Goal: Transaction & Acquisition: Book appointment/travel/reservation

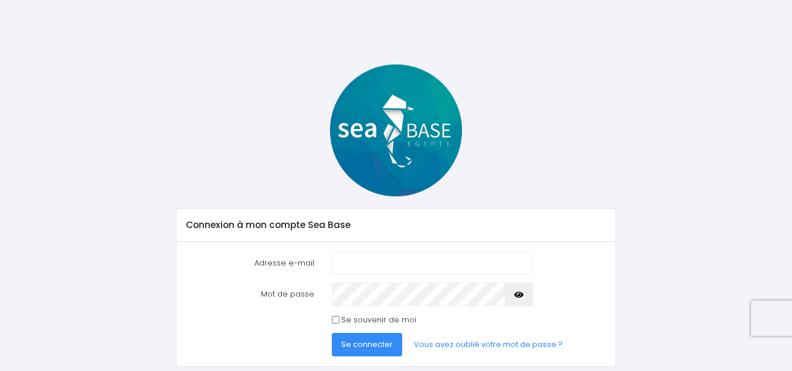
type input "p.desmurger@laposte.net"
click at [333, 321] on input "Se souvenir de moi" at bounding box center [336, 320] width 8 height 8
checkbox input "true"
click at [356, 343] on span "Se connecter" at bounding box center [367, 344] width 52 height 11
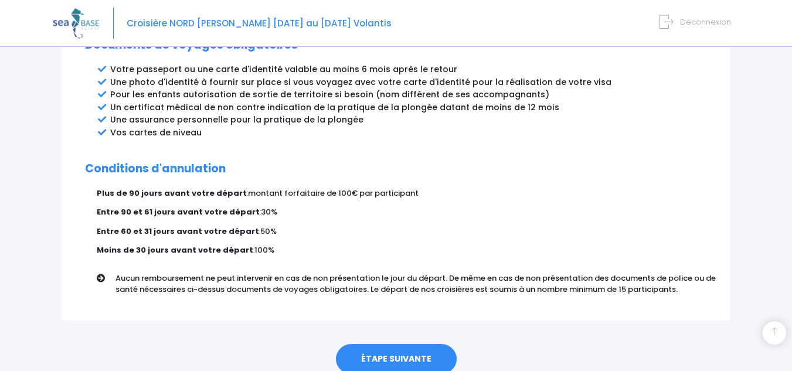
scroll to position [701, 0]
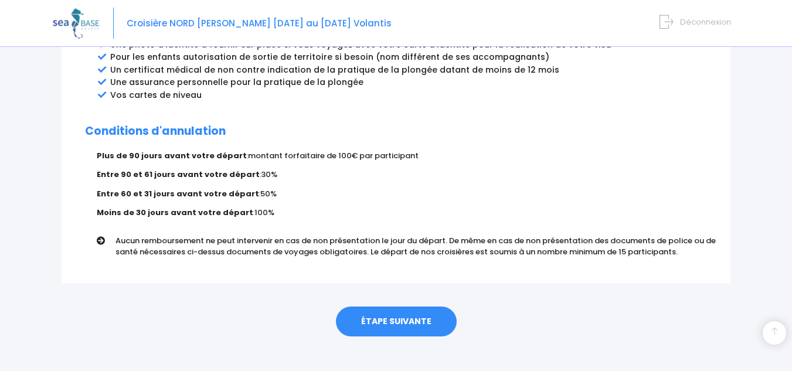
click at [389, 306] on link "ÉTAPE SUIVANTE" at bounding box center [396, 321] width 121 height 30
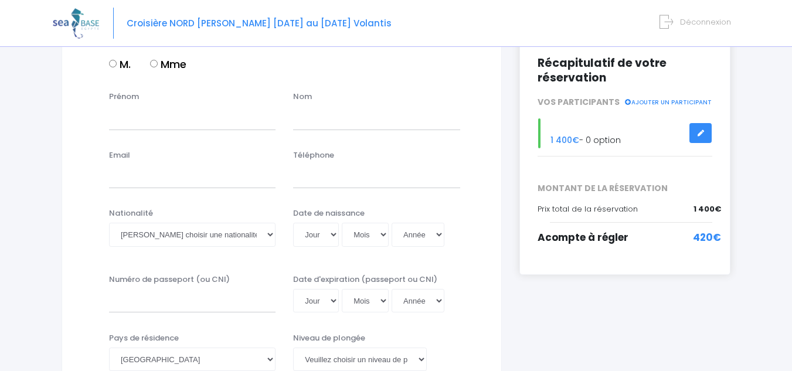
scroll to position [165, 0]
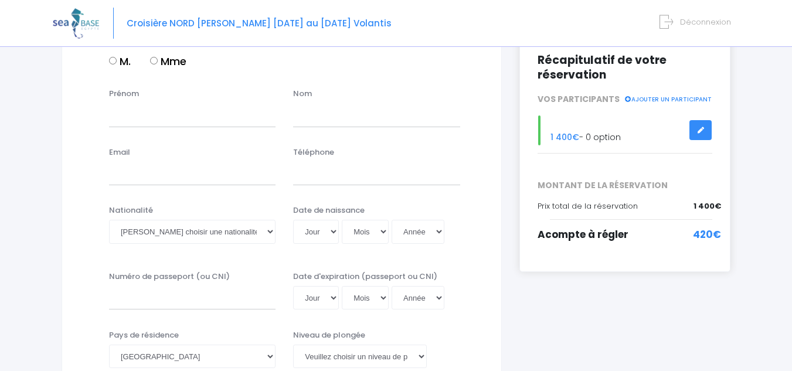
click at [114, 62] on input "M." at bounding box center [113, 61] width 8 height 8
radio input "true"
click at [132, 111] on input "Prénom" at bounding box center [192, 114] width 166 height 23
type input "pascal"
type input "desmurger"
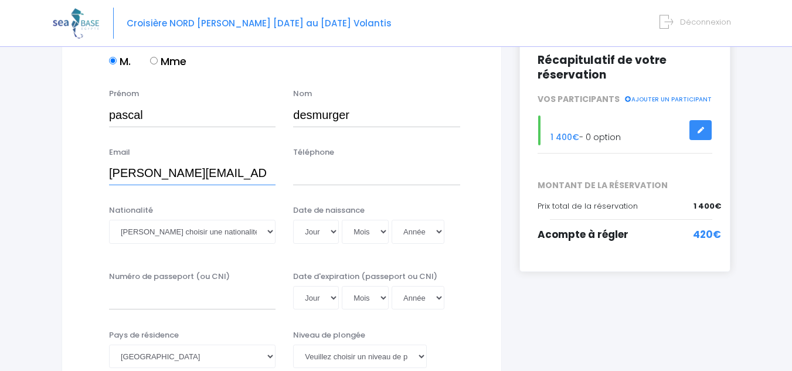
type input "[PERSON_NAME][EMAIL_ADDRESS][DOMAIN_NAME]"
type input "0662554122"
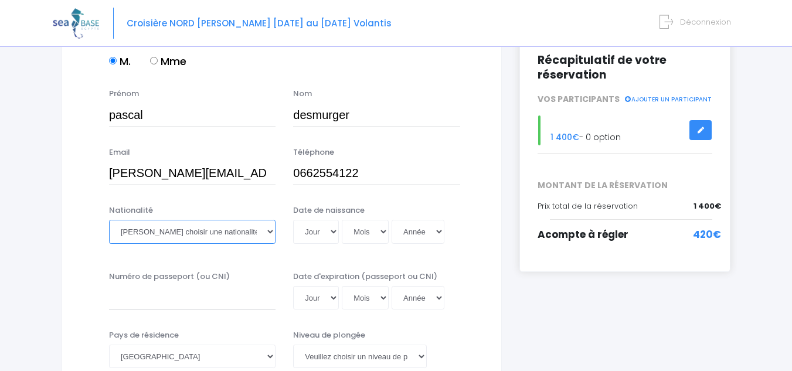
click at [271, 234] on select "Veuillez choisir une nationalité Afghane Albanaise Algerienne Allemande America…" at bounding box center [192, 231] width 166 height 23
select select "Française"
click at [109, 220] on select "Veuillez choisir une nationalité Afghane Albanaise Algerienne Allemande America…" at bounding box center [192, 231] width 166 height 23
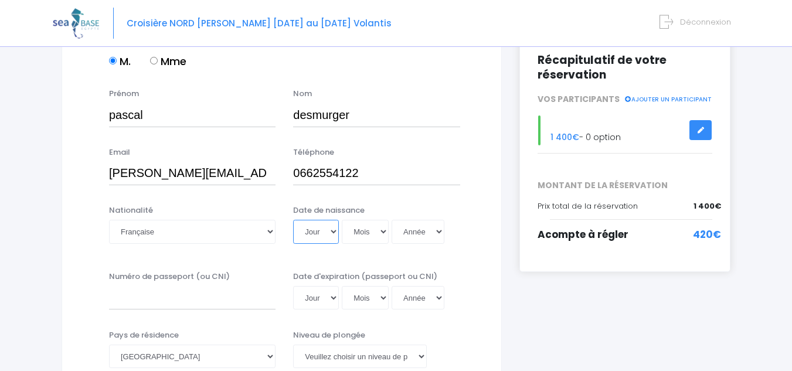
click at [333, 233] on select "Jour 01 02 03 04 05 06 07 08 09 10 11 12 13 14 15 16 17 18 19 20 21 22 23 24 25…" at bounding box center [316, 231] width 46 height 23
select select "09"
click at [293, 220] on select "Jour 01 02 03 04 05 06 07 08 09 10 11 12 13 14 15 16 17 18 19 20 21 22 23 24 25…" at bounding box center [316, 231] width 46 height 23
click at [381, 231] on select "Mois 01 02 03 04 05 06 07 08 09 10 11 12" at bounding box center [365, 231] width 47 height 23
select select "04"
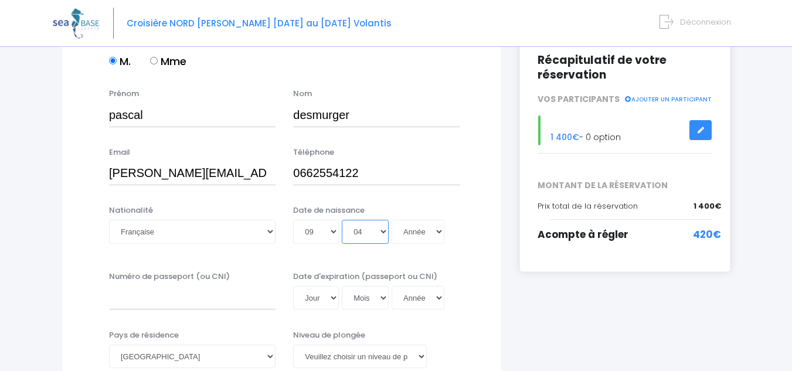
click at [342, 220] on select "Mois 01 02 03 04 05 06 07 08 09 10 11 12" at bounding box center [365, 231] width 47 height 23
click at [435, 232] on select "Année 2045 2044 2043 2042 2041 2040 2039 2038 2037 2036 2035 2034 2033 2032 203…" at bounding box center [417, 231] width 53 height 23
select select "1972"
click at [391, 220] on select "Année 2045 2044 2043 2042 2041 2040 2039 2038 2037 2036 2035 2034 2033 2032 203…" at bounding box center [417, 231] width 53 height 23
type input "1972-04-09"
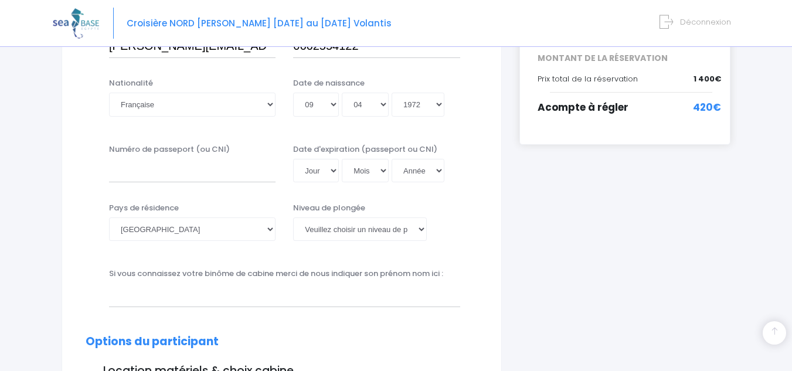
scroll to position [295, 0]
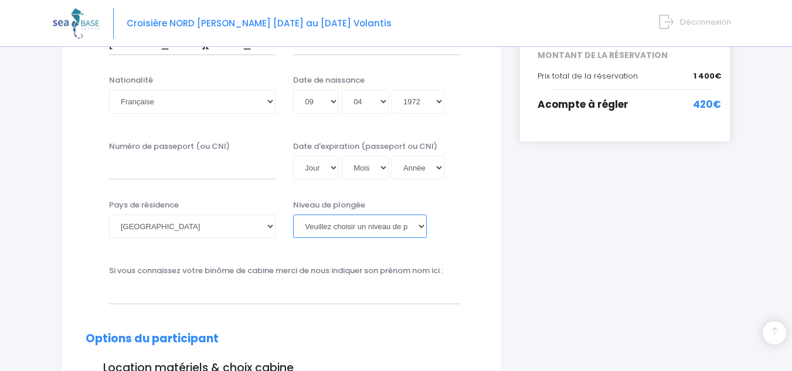
click at [419, 226] on select "Veuillez choisir un niveau de plongée Non plongeur Junior OW diver Adventure OW…" at bounding box center [359, 225] width 133 height 23
select select "N2"
click at [293, 214] on select "Veuillez choisir un niveau de plongée Non plongeur Junior OW diver Adventure OW…" at bounding box center [359, 225] width 133 height 23
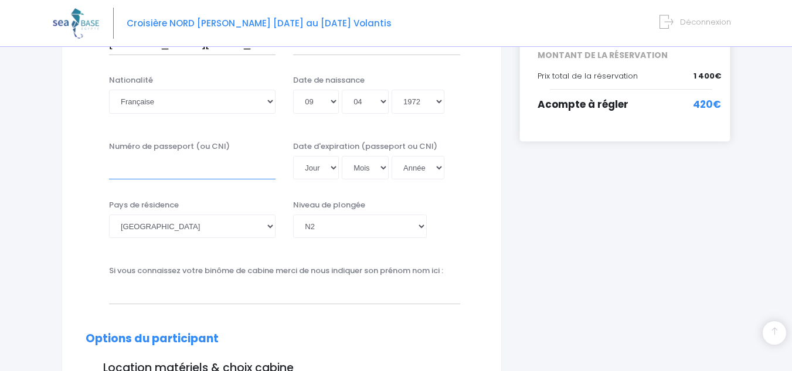
click at [118, 166] on input "Numéro de passeport (ou CNI)" at bounding box center [192, 167] width 166 height 23
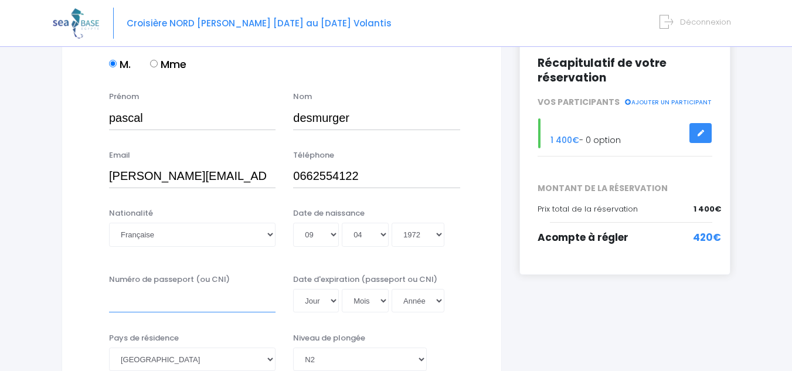
scroll to position [165, 0]
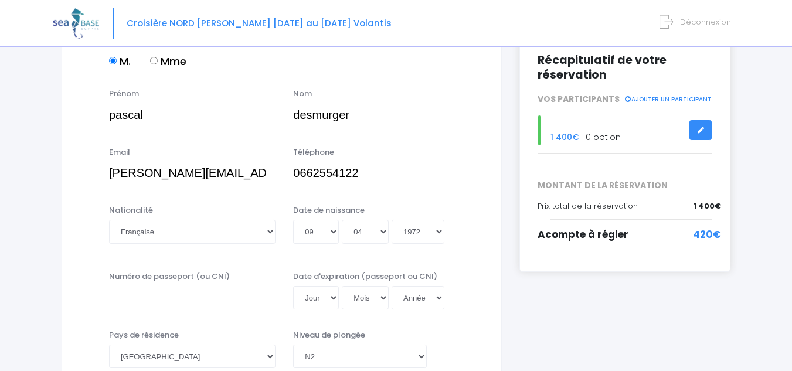
click at [698, 125] on link at bounding box center [700, 130] width 22 height 21
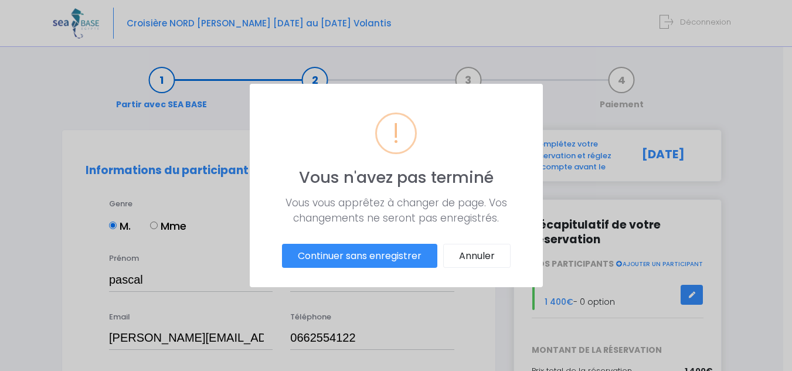
scroll to position [0, 0]
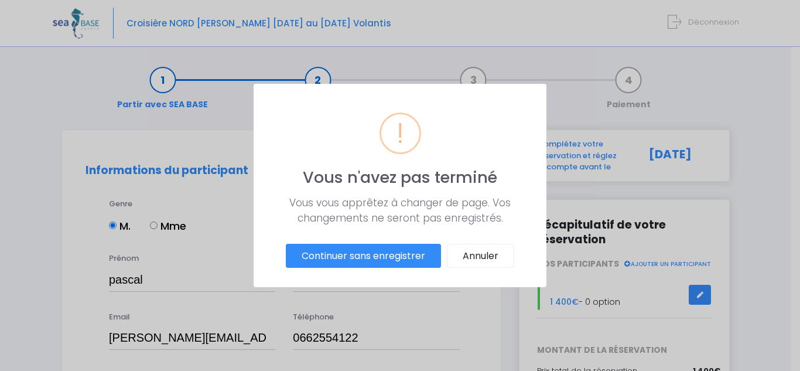
click at [384, 259] on button "Continuer sans enregistrer" at bounding box center [363, 256] width 155 height 25
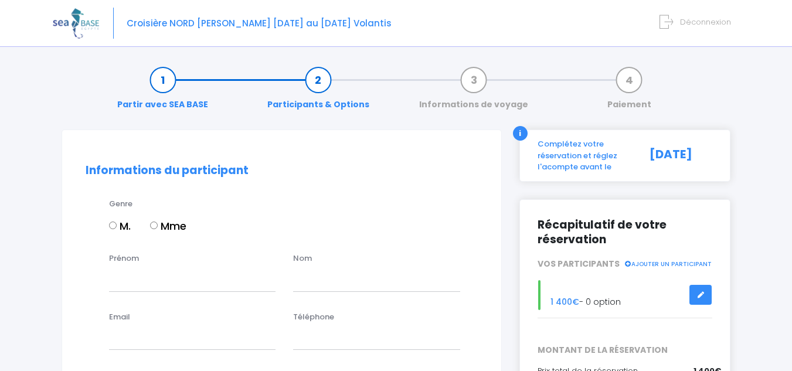
click at [308, 88] on link "Participants & Options" at bounding box center [318, 92] width 114 height 37
click at [697, 294] on link at bounding box center [700, 295] width 22 height 21
click at [603, 302] on div "1 400€ - 0 option" at bounding box center [625, 295] width 192 height 30
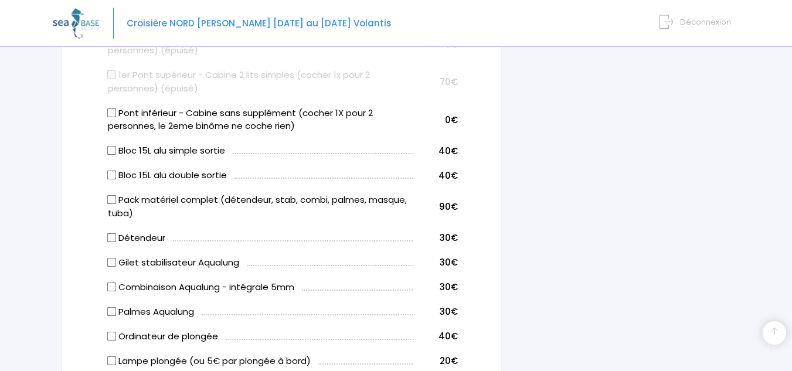
scroll to position [736, 0]
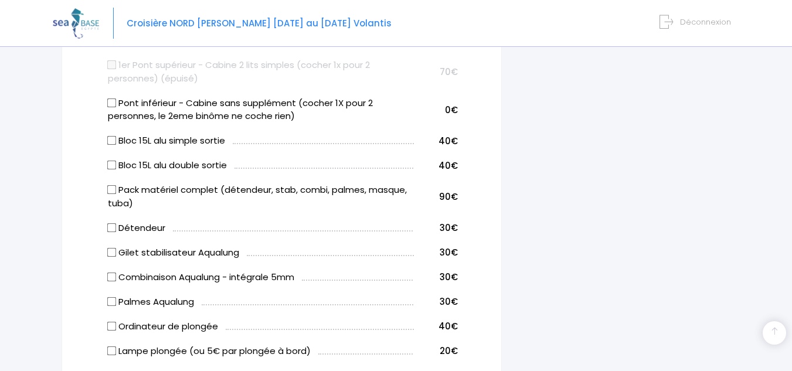
click at [785, 182] on div "Notre plateforme de réservation n'est pas compatible avec votre appareil. Veuil…" at bounding box center [396, 216] width 792 height 1904
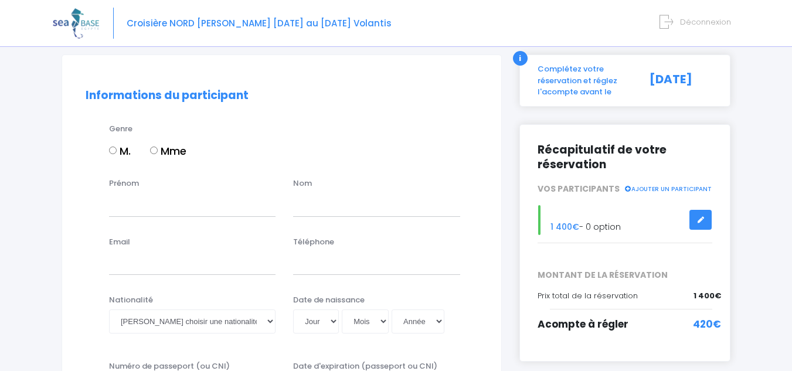
scroll to position [7, 0]
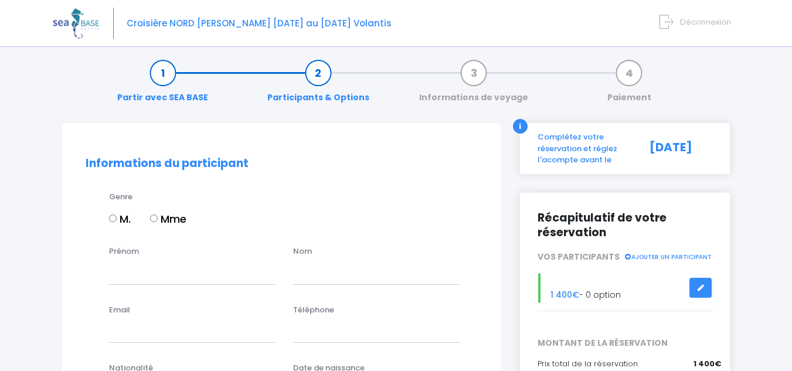
click at [110, 217] on input "M." at bounding box center [113, 218] width 8 height 8
radio input "true"
click at [135, 274] on input "Prénom" at bounding box center [192, 272] width 166 height 23
type input "Pascal"
type input "Desmurger"
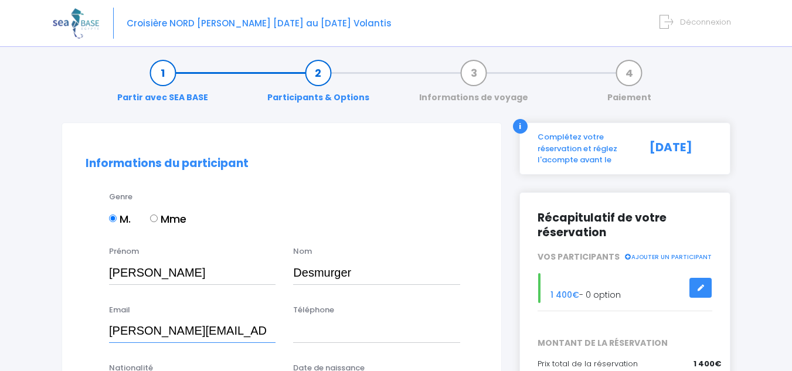
type input "p.desmurger@laposte.net"
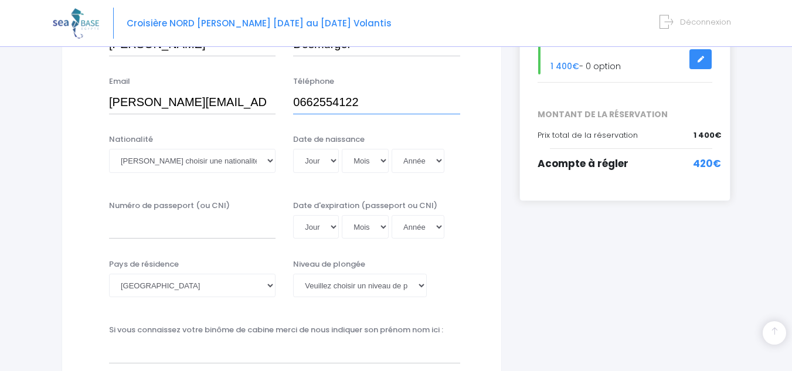
scroll to position [242, 0]
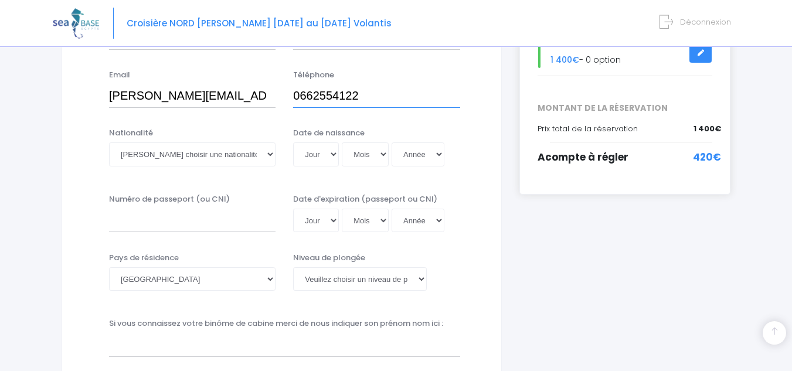
type input "0662554122"
click at [158, 155] on select "Veuillez choisir une nationalité Afghane Albanaise Algerienne Allemande America…" at bounding box center [192, 153] width 166 height 23
select select "Française"
click at [158, 155] on select "Veuillez choisir une nationalité Afghane Albanaise Algerienne Allemande America…" at bounding box center [192, 153] width 166 height 23
click at [333, 158] on select "Jour 01 02 03 04 05 06 07 08 09 10 11 12 13 14 15 16 17 18 19 20 21 22 23 24 25…" at bounding box center [316, 153] width 46 height 23
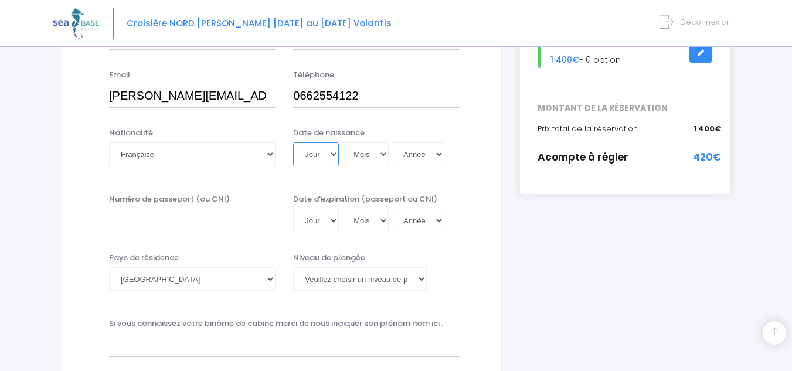
select select "09"
click at [293, 142] on select "Jour 01 02 03 04 05 06 07 08 09 10 11 12 13 14 15 16 17 18 19 20 21 22 23 24 25…" at bounding box center [316, 153] width 46 height 23
click at [383, 155] on select "Mois 01 02 03 04 05 06 07 08 09 10 11 12" at bounding box center [365, 153] width 47 height 23
select select "04"
click at [342, 142] on select "Mois 01 02 03 04 05 06 07 08 09 10 11 12" at bounding box center [365, 153] width 47 height 23
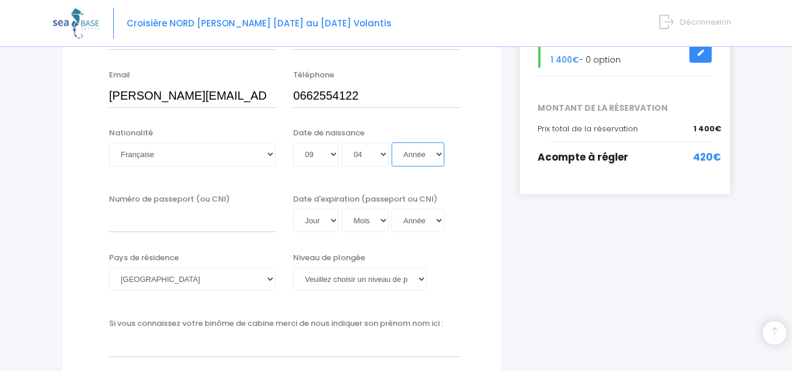
click at [437, 155] on select "Année 2045 2044 2043 2042 2041 2040 2039 2038 2037 2036 2035 2034 2033 2032 203…" at bounding box center [417, 153] width 53 height 23
click at [427, 153] on select "Année 2045 2044 2043 2042 2041 2040 2039 2038 2037 2036 2035 2034 2033 2032 203…" at bounding box center [417, 153] width 53 height 23
select select "1999"
type input "1999-04-09"
select select "1979"
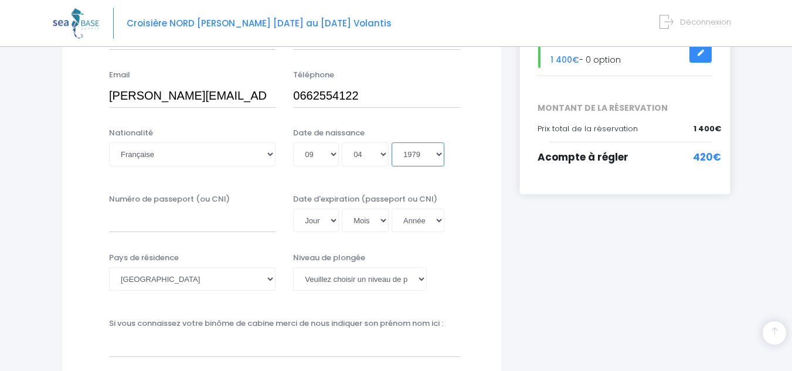
type input "1979-04-09"
select select "1972"
type input "1972-04-09"
click at [172, 222] on input "Numéro de passeport (ou CNI)" at bounding box center [192, 220] width 166 height 23
type input "19EE91761"
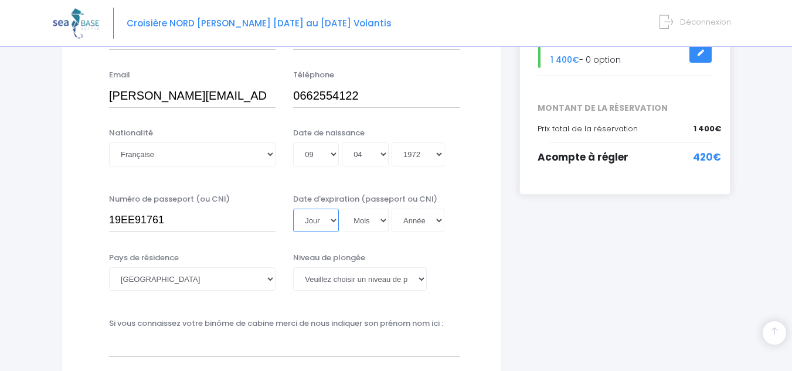
click at [306, 220] on select "Jour 01 02 03 04 05 06 07 08 09 10 11 12 13 14 15 16 17 18 19 20 21 22 23 24 25…" at bounding box center [316, 220] width 46 height 23
select select "10"
click at [293, 209] on select "Jour 01 02 03 04 05 06 07 08 09 10 11 12 13 14 15 16 17 18 19 20 21 22 23 24 25…" at bounding box center [316, 220] width 46 height 23
click at [373, 220] on select "Mois 01 02 03 04 05 06 07 08 09 10 11 12" at bounding box center [365, 220] width 47 height 23
select select "09"
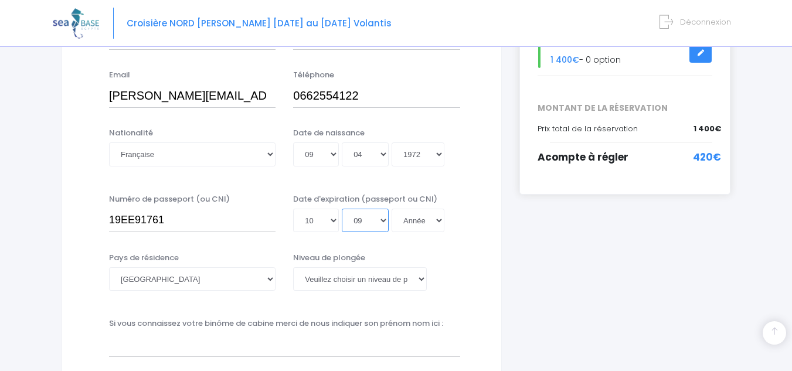
click at [342, 209] on select "Mois 01 02 03 04 05 06 07 08 09 10 11 12" at bounding box center [365, 220] width 47 height 23
click at [434, 219] on select "Année 2045 2044 2043 2042 2041 2040 2039 2038 2037 2036 2035 2034 2033 2032 203…" at bounding box center [417, 220] width 53 height 23
select select "2029"
click at [391, 209] on select "Année 2045 2044 2043 2042 2041 2040 2039 2038 2037 2036 2035 2034 2033 2032 203…" at bounding box center [417, 220] width 53 height 23
type input "2029-09-10"
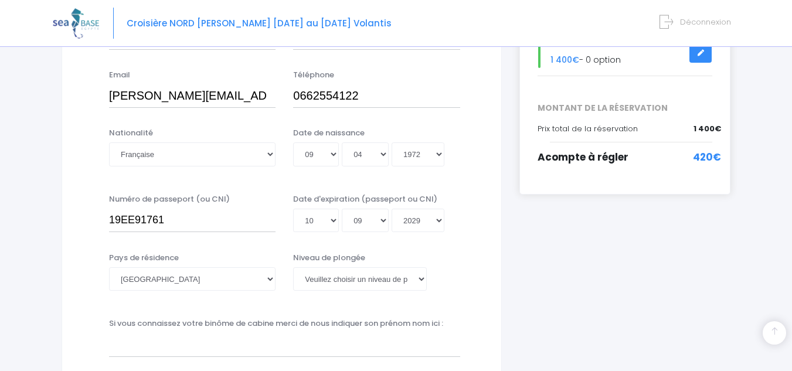
click at [418, 279] on select "Veuillez choisir un niveau de plongée Non plongeur Junior OW diver Adventure OW…" at bounding box center [359, 278] width 133 height 23
select select "N2"
click at [293, 267] on select "Veuillez choisir un niveau de plongée Non plongeur Junior OW diver Adventure OW…" at bounding box center [359, 278] width 133 height 23
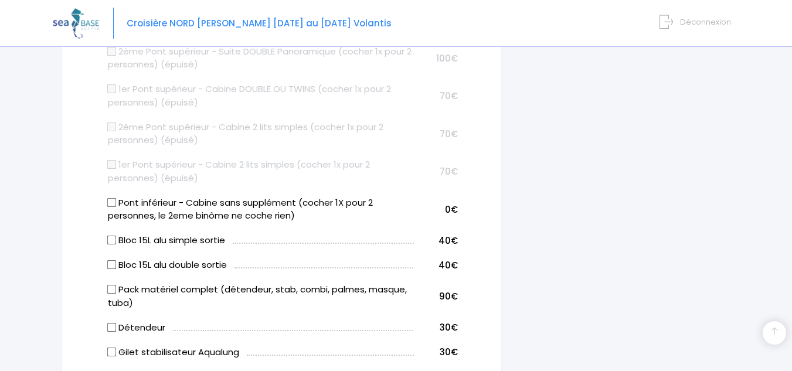
scroll to position [664, 0]
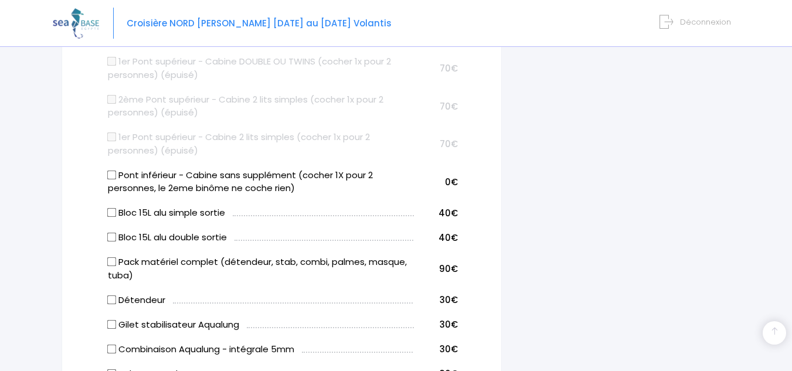
click at [113, 265] on input "Pack matériel complet (détendeur, stab, combi, palmes, masque, tuba)" at bounding box center [111, 261] width 9 height 9
checkbox input "true"
click at [111, 213] on input "Bloc 15L alu simple sortie" at bounding box center [111, 212] width 9 height 9
checkbox input "true"
click at [669, 207] on div "i Complétez votre réservation et réglez l'acompte avant le 10/09/2025 Récapitul…" at bounding box center [624, 348] width 229 height 1764
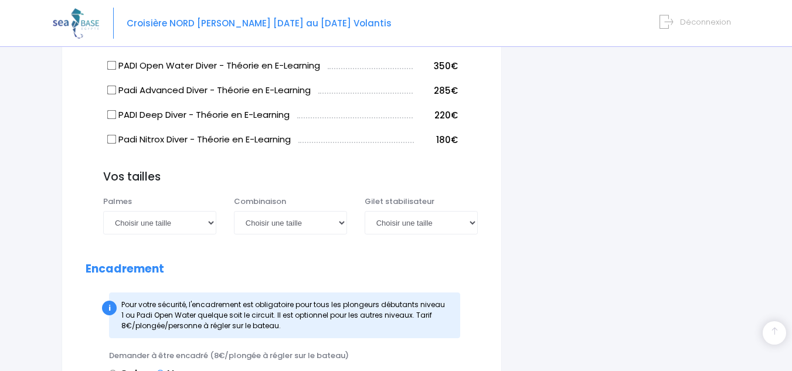
scroll to position [1086, 0]
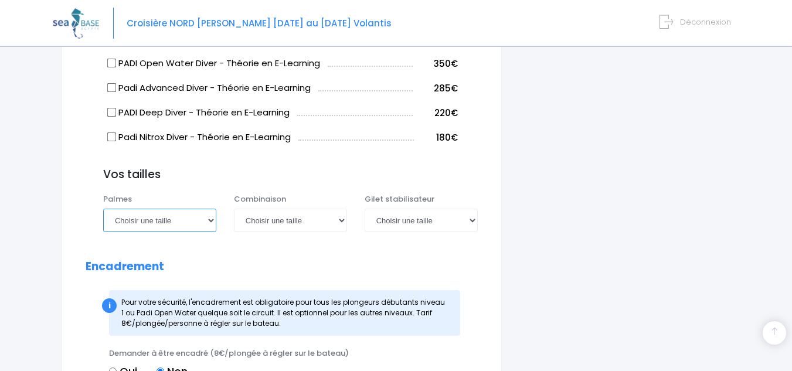
click at [210, 222] on select "Choisir une taille 36/37 38/39 40/41 42/43 44/45 46/47" at bounding box center [159, 220] width 113 height 23
select select "46/47"
click at [103, 209] on select "Choisir une taille 36/37 38/39 40/41 42/43 44/45 46/47" at bounding box center [159, 220] width 113 height 23
click at [341, 222] on select "Choisir une taille XS S M ML L XL XXL" at bounding box center [290, 220] width 113 height 23
select select "XXL"
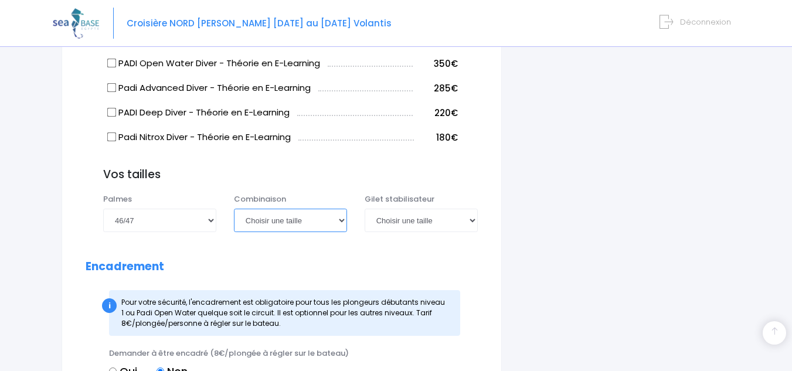
click at [234, 209] on select "Choisir une taille XS S M ML L XL XXL" at bounding box center [290, 220] width 113 height 23
click at [471, 225] on select "Choisir une taille XXS XS S M ML L XL XXL" at bounding box center [421, 220] width 113 height 23
select select "XL"
click at [365, 209] on select "Choisir une taille XXS XS S M ML L XL XXL" at bounding box center [421, 220] width 113 height 23
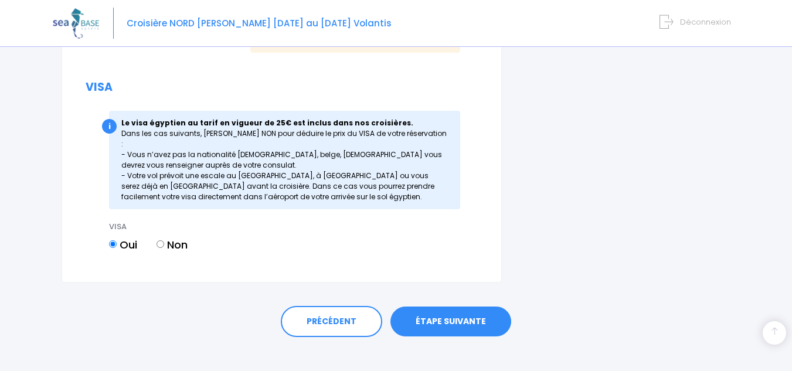
scroll to position [1614, 0]
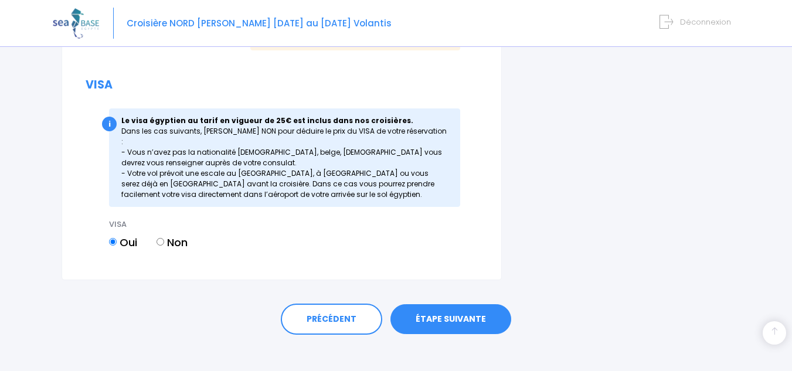
click at [454, 304] on link "ÉTAPE SUIVANTE" at bounding box center [450, 319] width 121 height 30
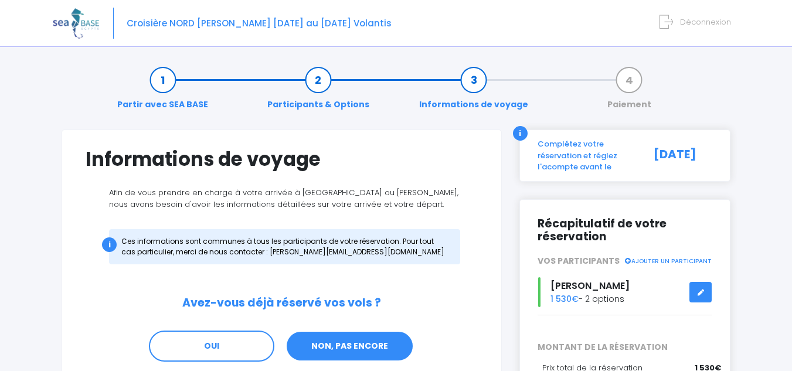
click at [338, 351] on link "NON, PAS ENCORE" at bounding box center [349, 347] width 128 height 32
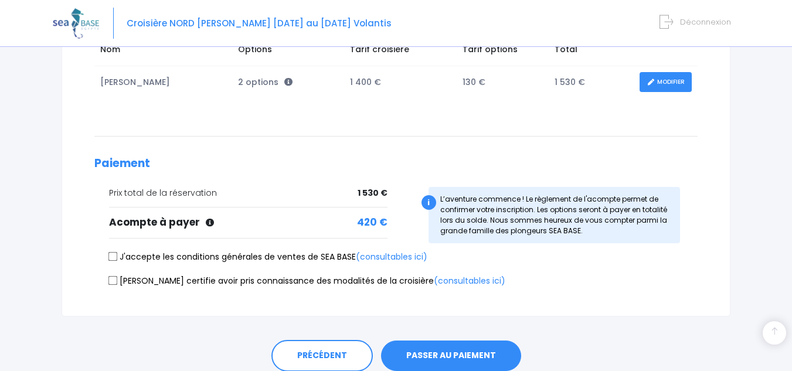
scroll to position [234, 0]
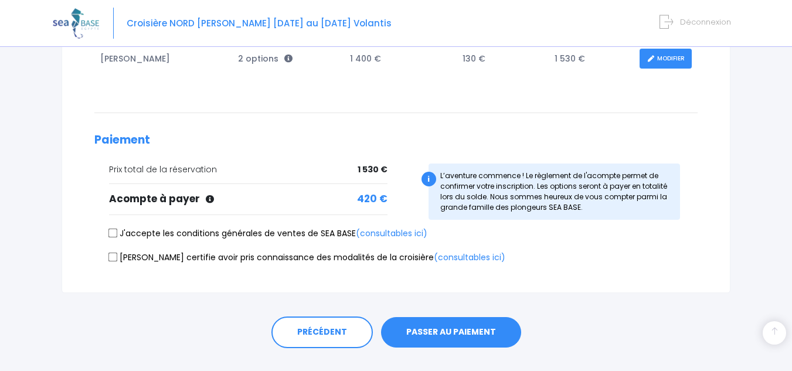
click at [113, 232] on input "J'accepte les conditions générales de ventes de SEA BASE (consultables ici)" at bounding box center [112, 233] width 9 height 9
checkbox input "true"
click at [111, 257] on input "[PERSON_NAME] certifie avoir pris connaissance des modalités de la croisière (c…" at bounding box center [112, 256] width 9 height 9
checkbox input "true"
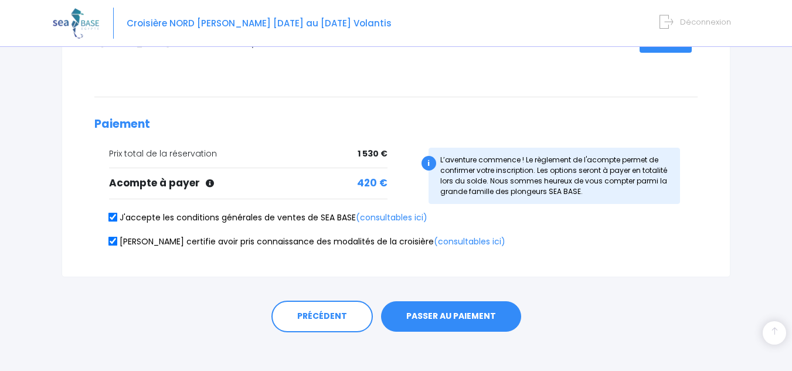
scroll to position [258, 0]
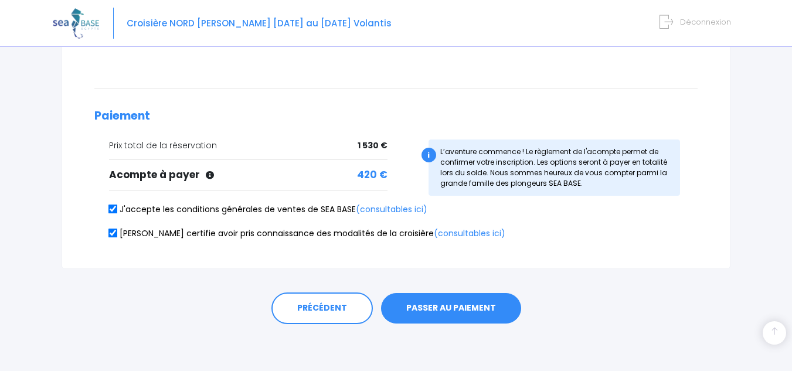
click at [452, 311] on button "PASSER AU PAIEMENT" at bounding box center [451, 308] width 140 height 30
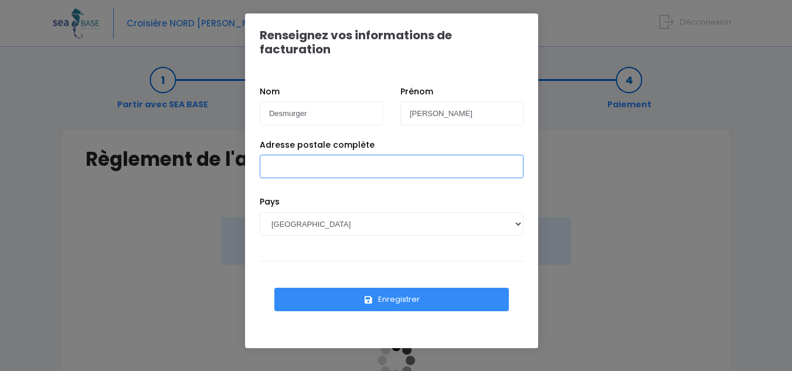
click at [298, 155] on input "Adresse postale complète" at bounding box center [392, 166] width 264 height 23
type input "1 rue Bayard 42300 Roanne"
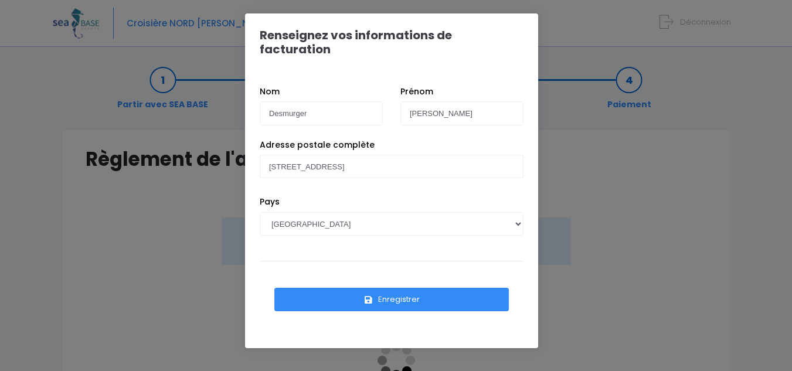
click at [384, 289] on button "Enregistrer" at bounding box center [391, 299] width 234 height 23
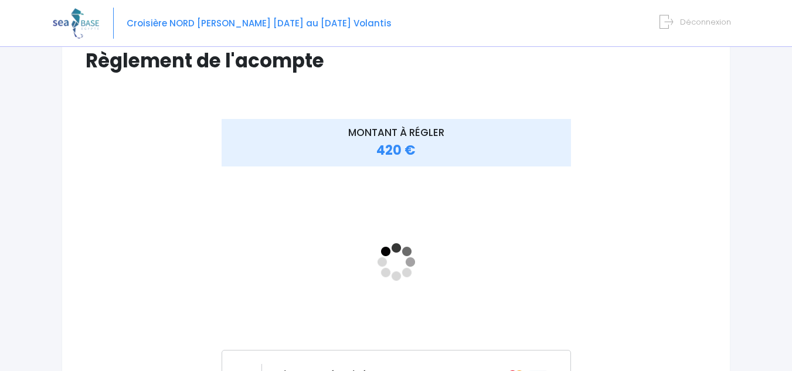
scroll to position [104, 0]
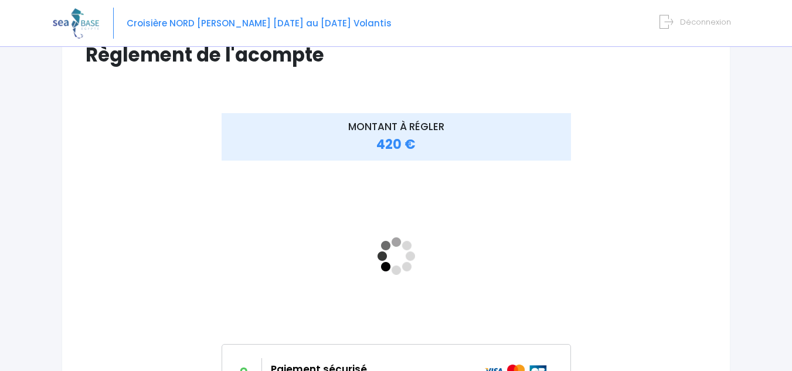
click at [621, 156] on div "MONTANT À RÉGLER 420 €" at bounding box center [396, 271] width 621 height 317
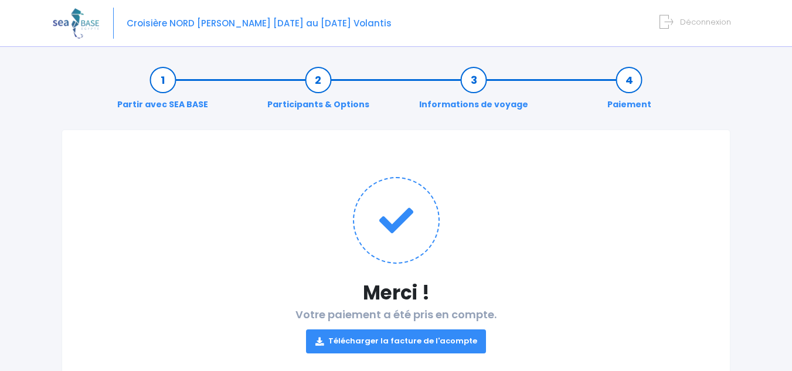
click at [366, 339] on link "Télécharger la facture de l'acompte" at bounding box center [396, 340] width 180 height 23
click at [69, 22] on img at bounding box center [76, 23] width 46 height 30
